Goal: Information Seeking & Learning: Learn about a topic

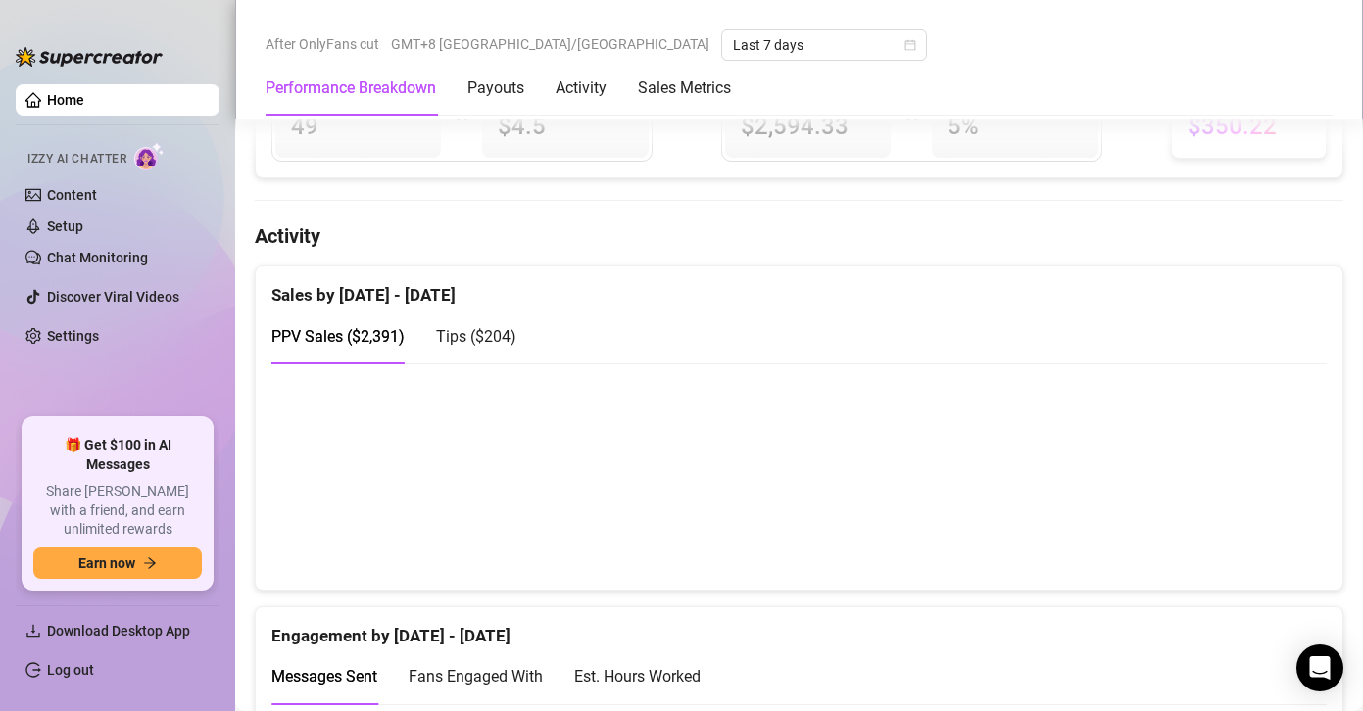
scroll to position [1240, 0]
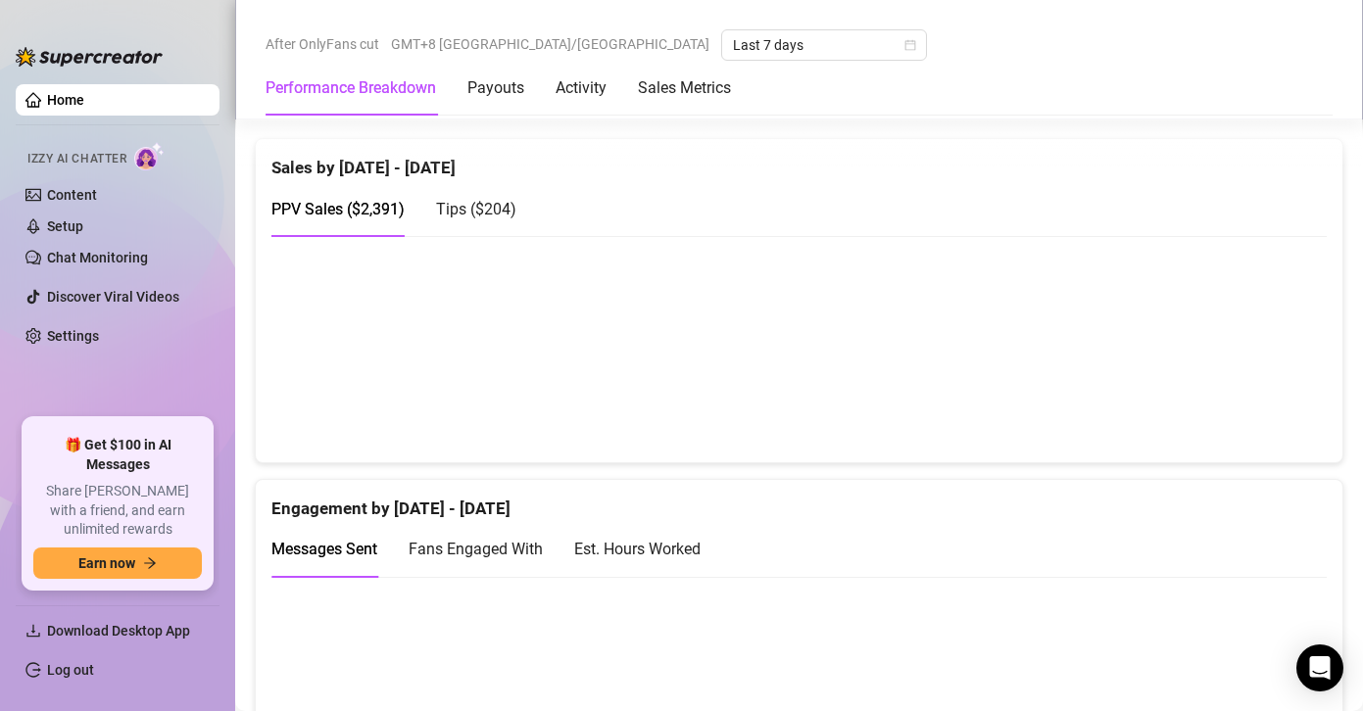
click at [1249, 448] on div at bounding box center [799, 348] width 1087 height 227
click at [1256, 395] on canvas at bounding box center [791, 349] width 1041 height 196
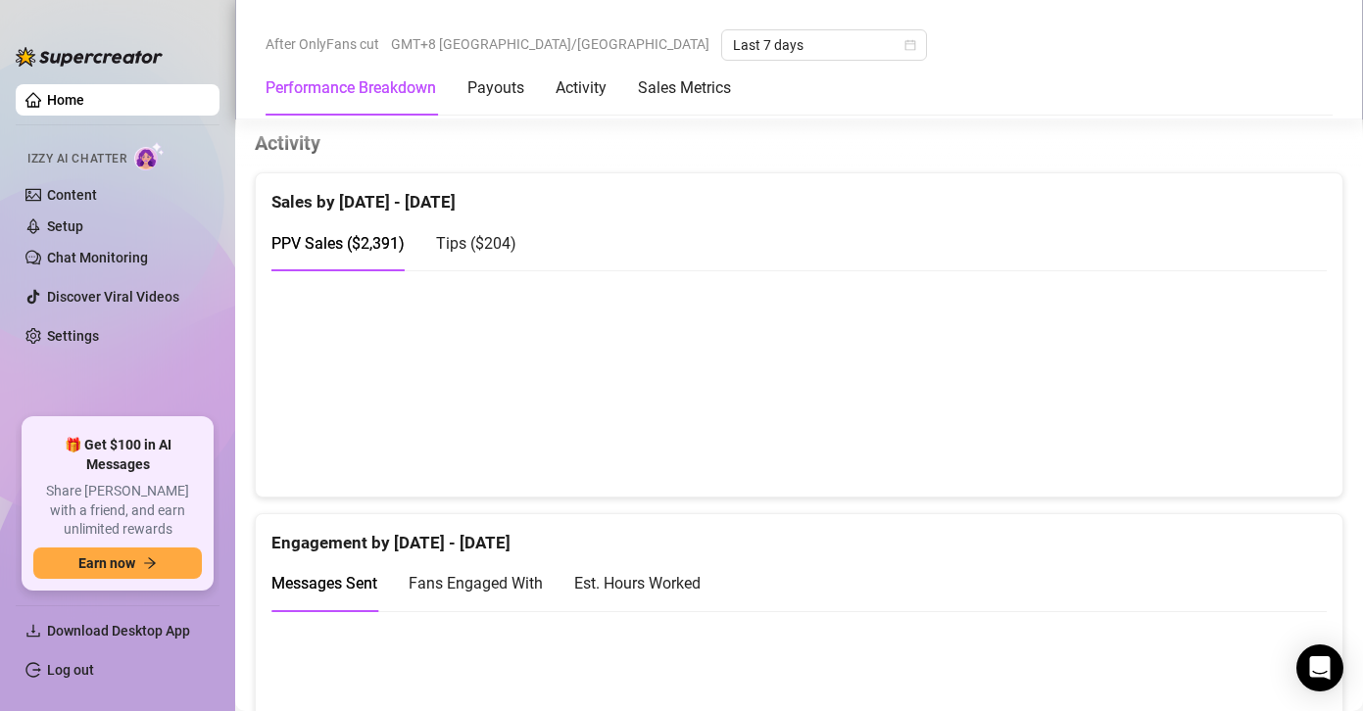
scroll to position [1197, 0]
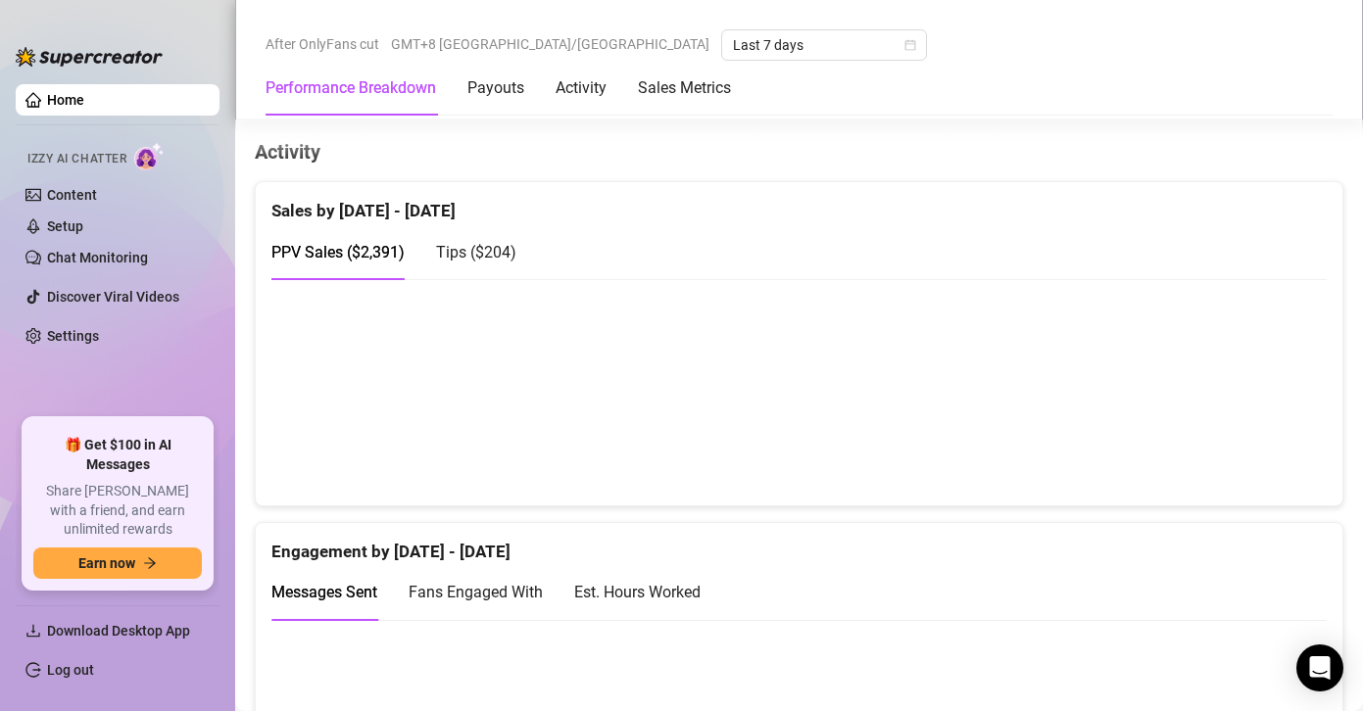
click at [1235, 417] on canvas at bounding box center [791, 392] width 1041 height 196
click at [1227, 138] on h4 "Activity" at bounding box center [799, 151] width 1089 height 27
click at [770, 534] on div "Engagement by [DATE] - [DATE]" at bounding box center [798, 544] width 1055 height 42
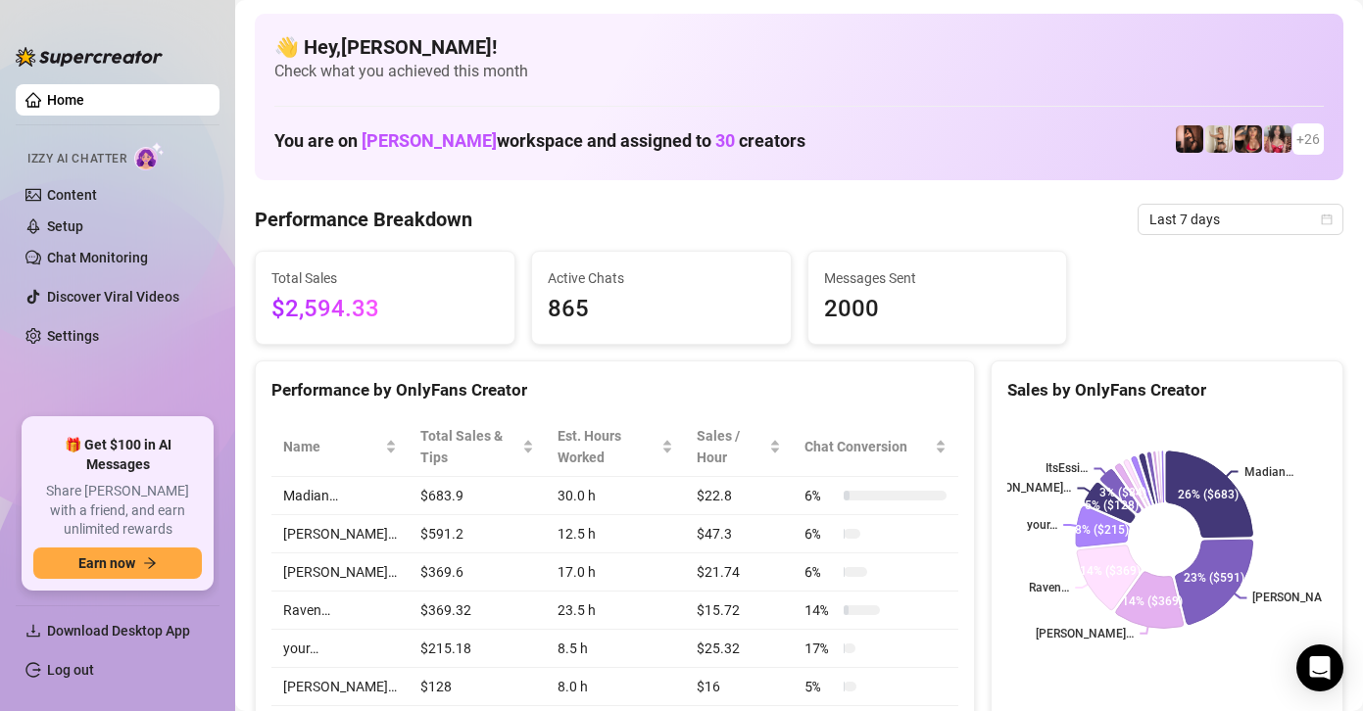
click at [661, 503] on td "30.0 h" at bounding box center [616, 496] width 140 height 38
click at [269, 519] on div "Name Total Sales & Tips Est. Hours Worked Sales / Hour Chat Conversion Madian… …" at bounding box center [615, 666] width 718 height 528
click at [873, 211] on div "Performance Breakdown Last 7 days" at bounding box center [799, 219] width 1089 height 31
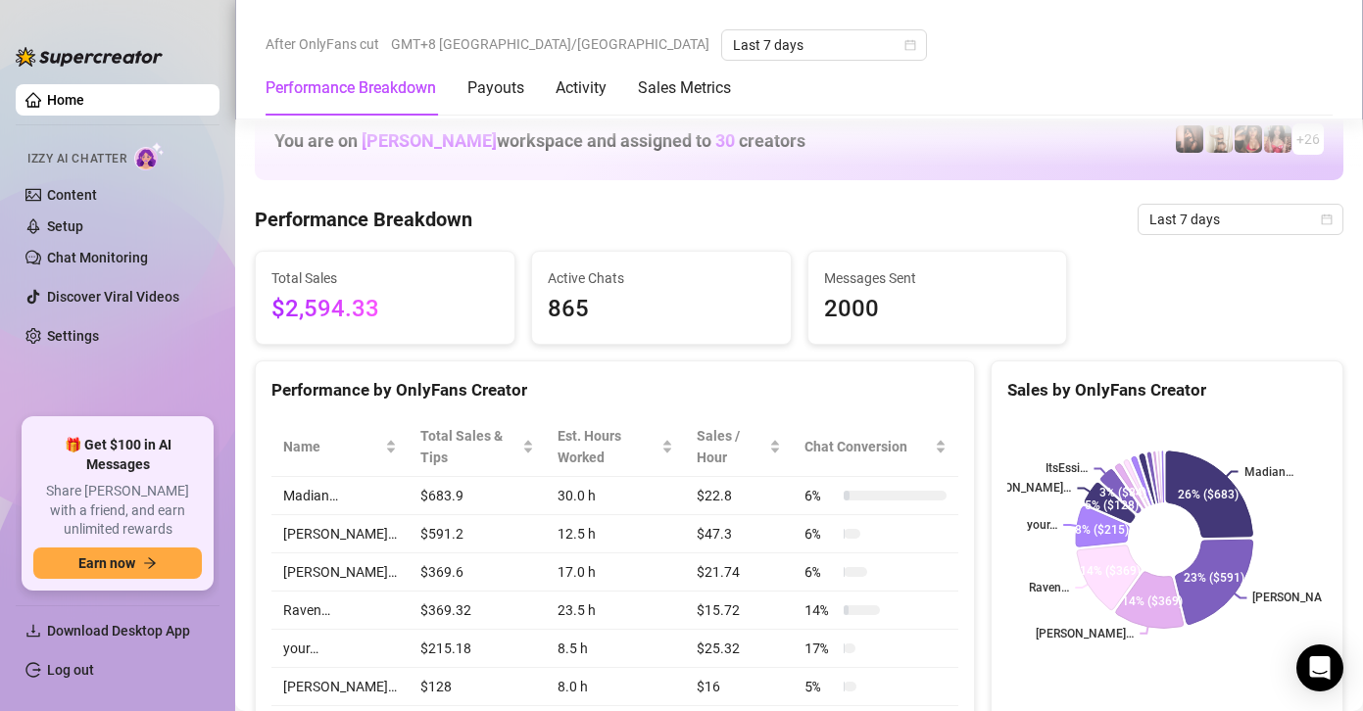
scroll to position [1456, 0]
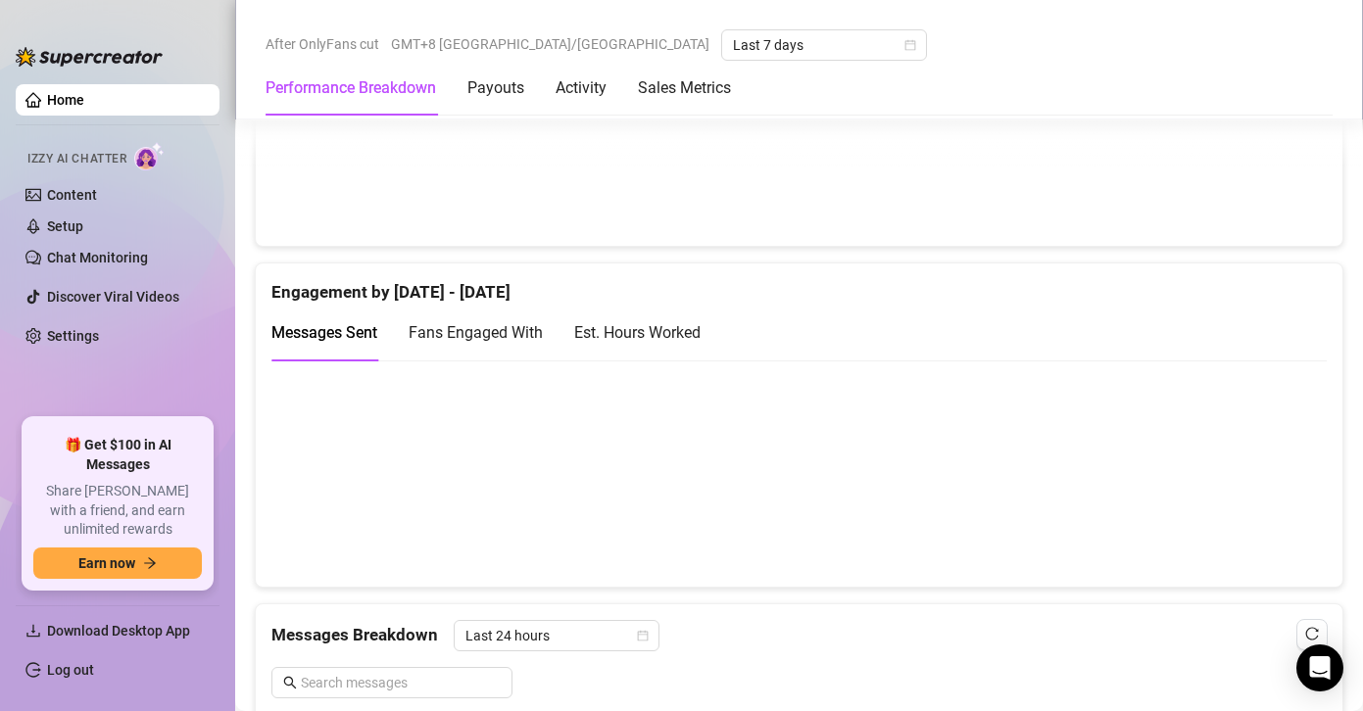
click at [873, 305] on div "Messages Sent Fans Engaged With Est. Hours Worked" at bounding box center [798, 333] width 1055 height 56
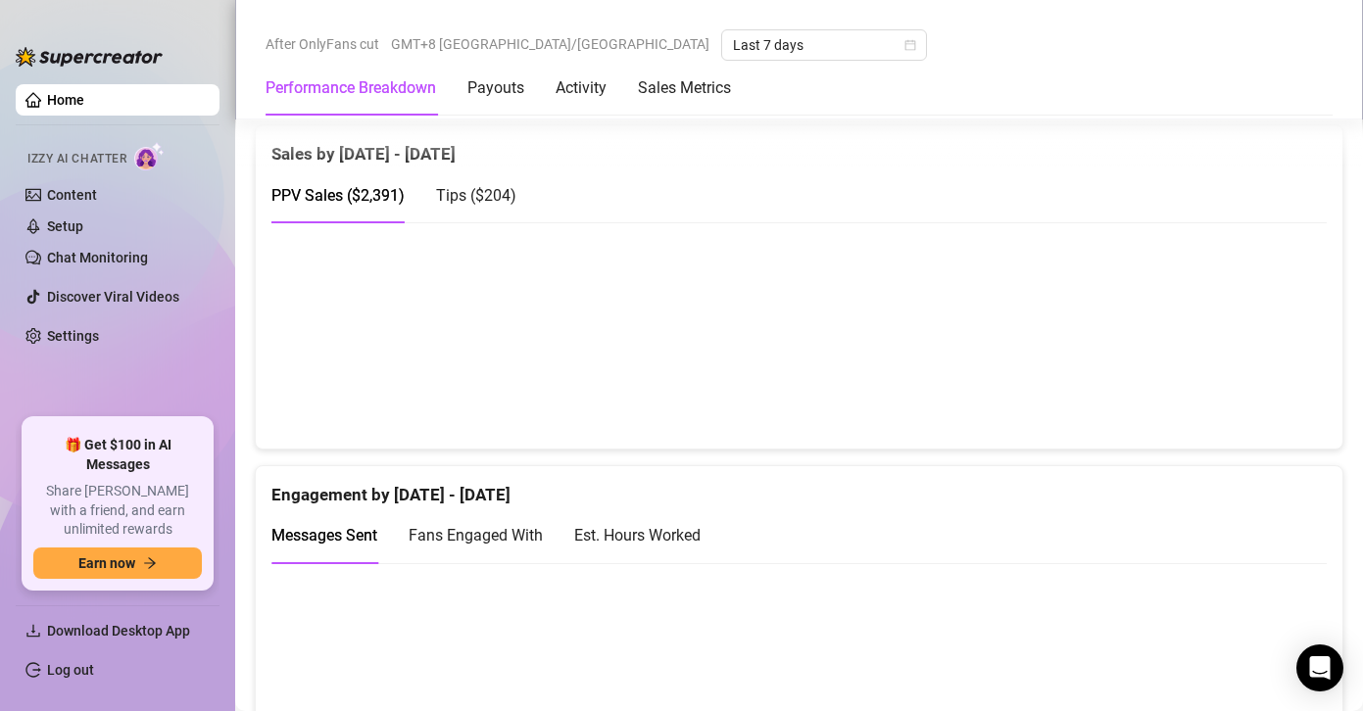
click at [1250, 365] on canvas at bounding box center [791, 335] width 1041 height 196
click at [1252, 363] on canvas at bounding box center [791, 335] width 1041 height 196
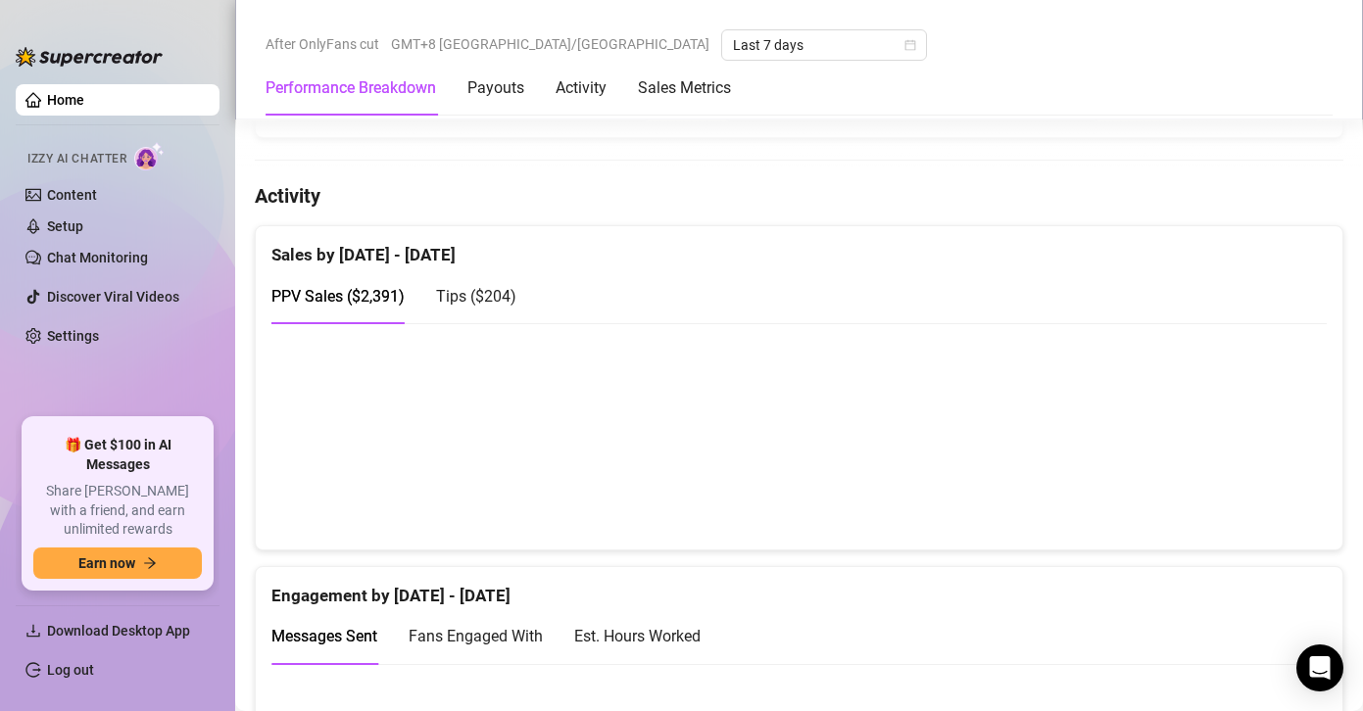
scroll to position [1151, 0]
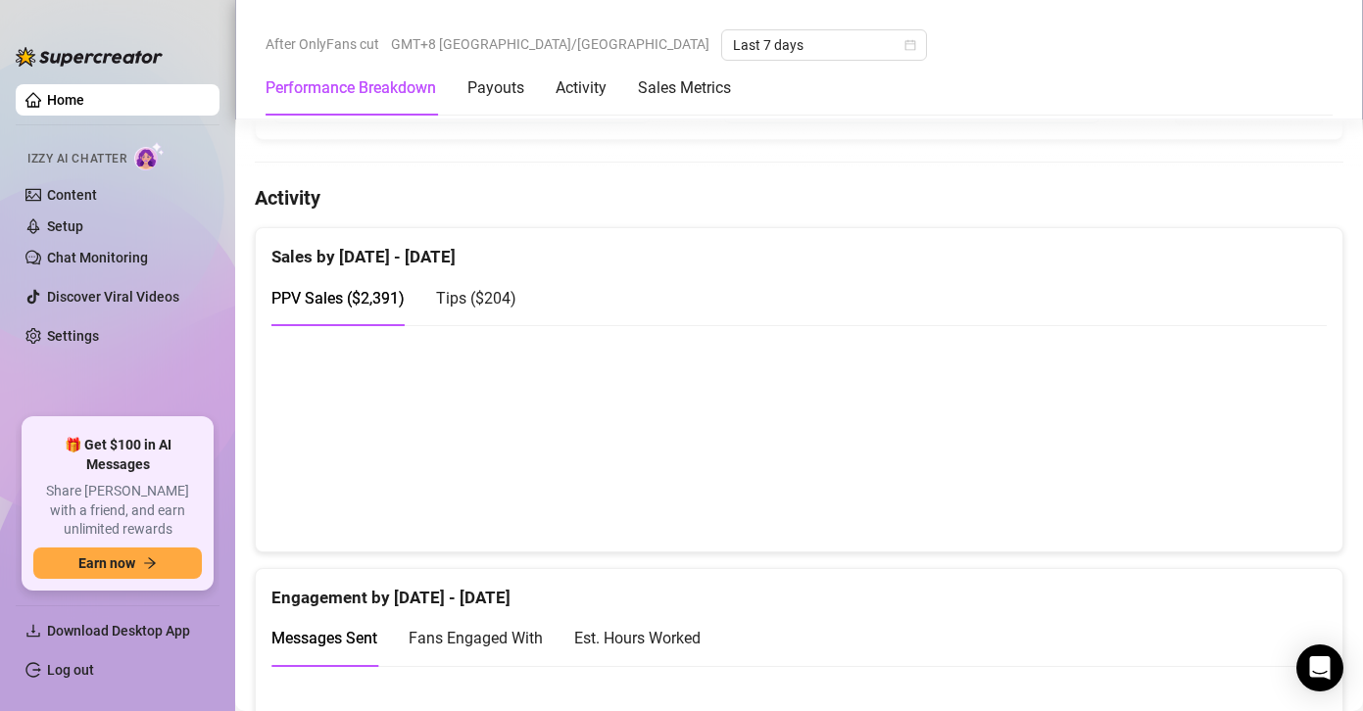
click at [1248, 478] on canvas at bounding box center [791, 438] width 1041 height 196
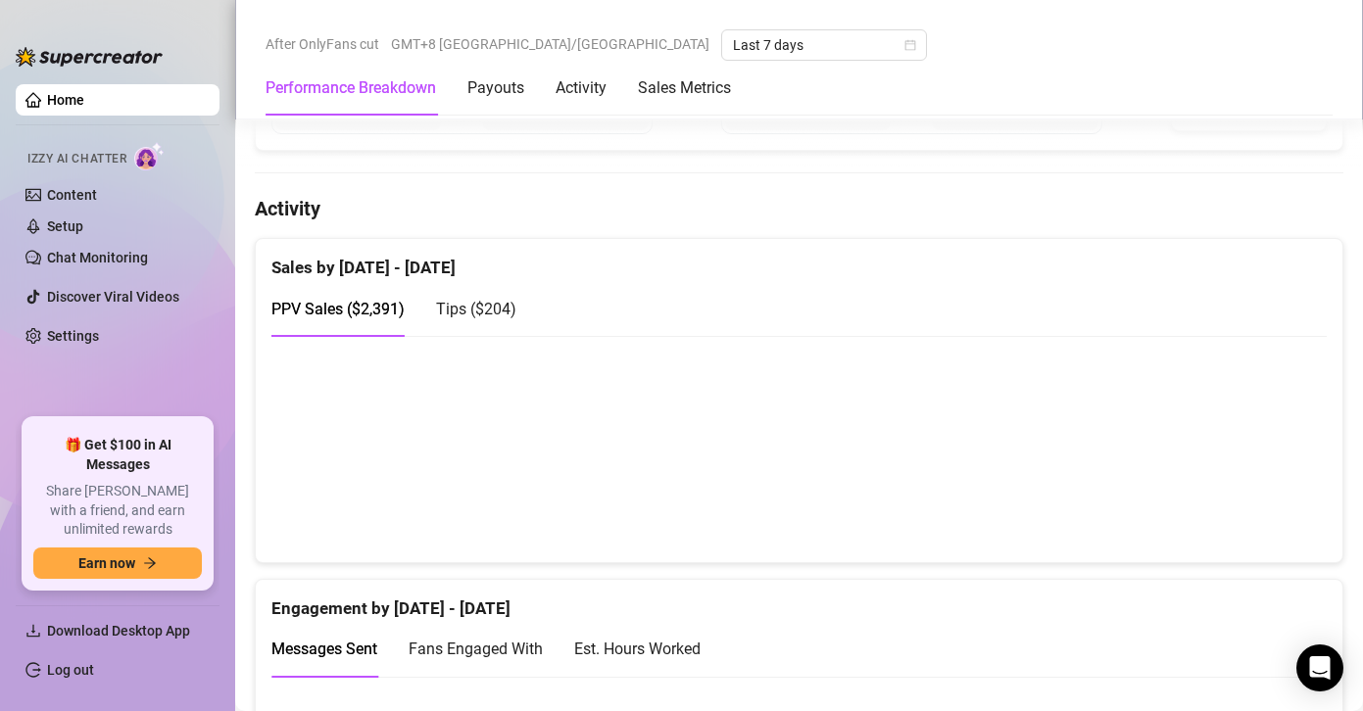
scroll to position [1139, 0]
click at [1257, 507] on canvas at bounding box center [791, 450] width 1041 height 196
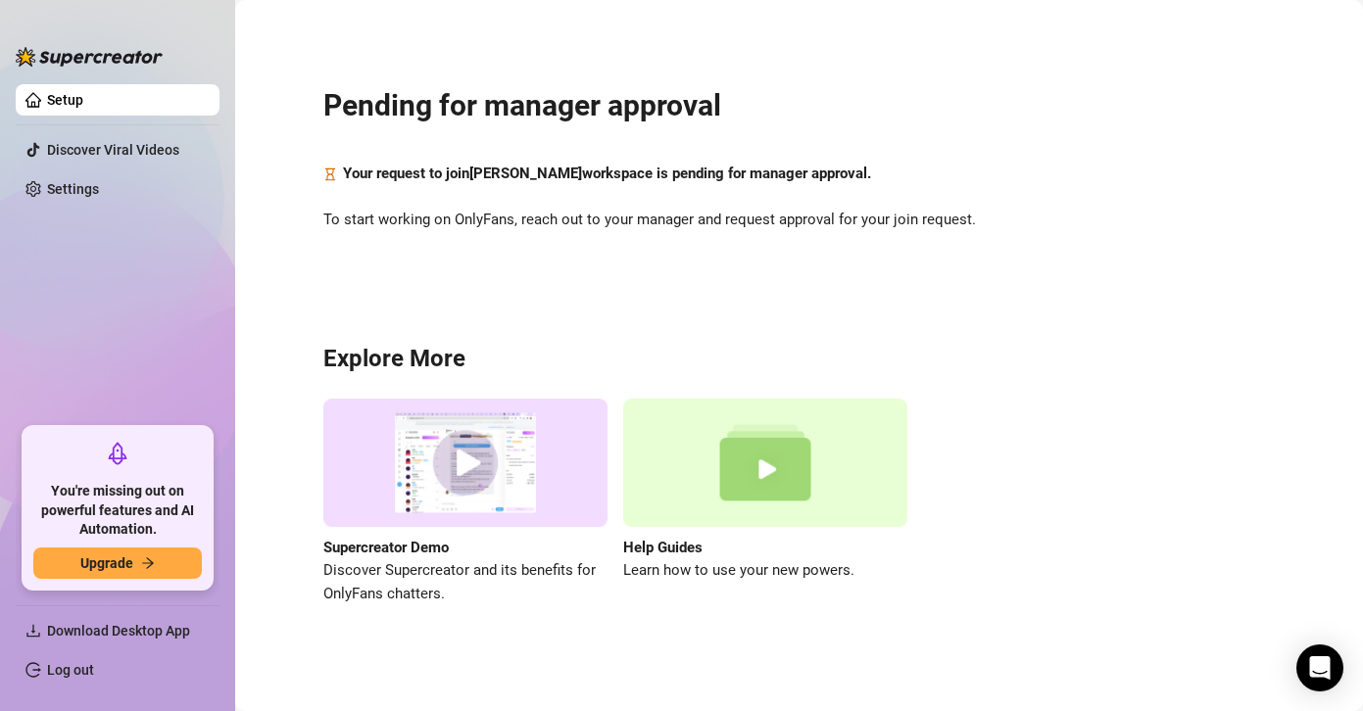
scroll to position [2, 0]
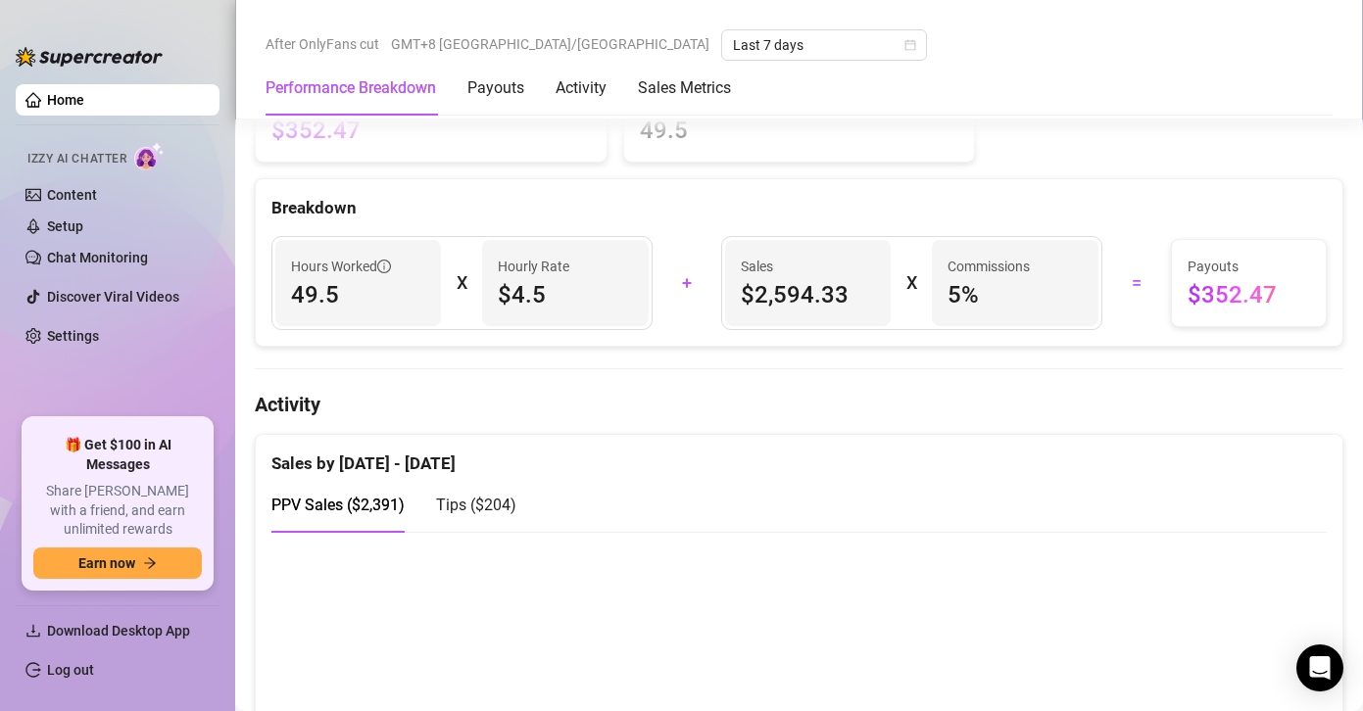
scroll to position [1004, 0]
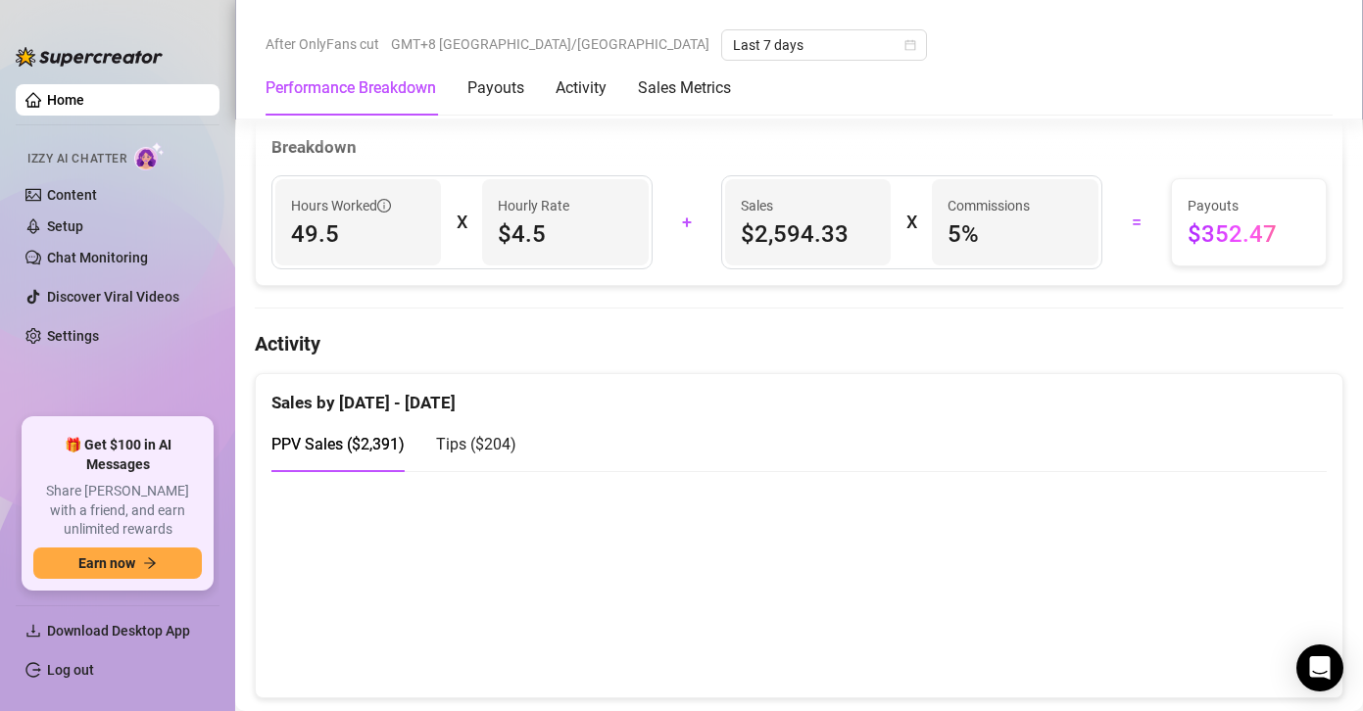
click at [1227, 618] on canvas at bounding box center [791, 584] width 1041 height 196
click at [480, 447] on span "Tips ( $204 )" at bounding box center [476, 444] width 80 height 19
click at [1248, 642] on canvas at bounding box center [791, 584] width 1041 height 196
click at [398, 451] on span "PPV Sales ( $2,391 )" at bounding box center [337, 444] width 133 height 19
click at [1248, 633] on canvas at bounding box center [791, 584] width 1041 height 196
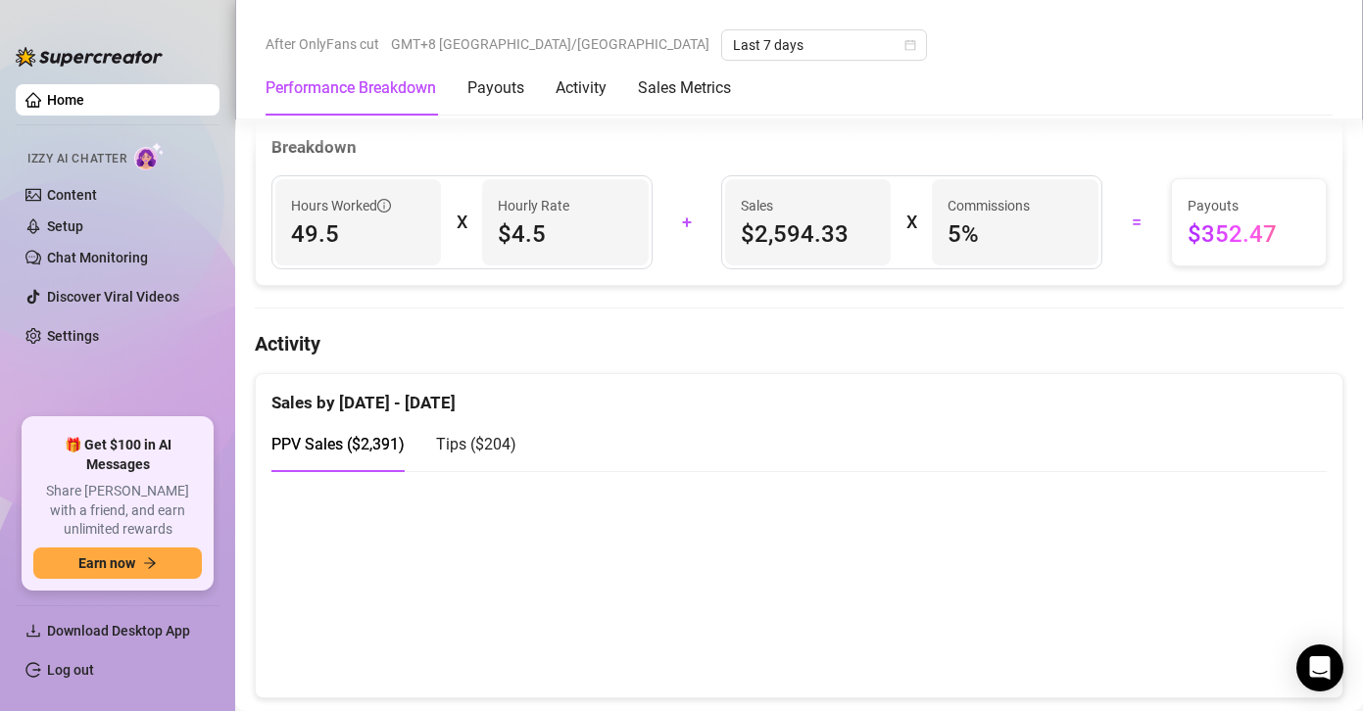
click at [1242, 615] on canvas at bounding box center [791, 584] width 1041 height 196
click at [368, 632] on canvas at bounding box center [791, 584] width 1041 height 196
